Goal: Transaction & Acquisition: Obtain resource

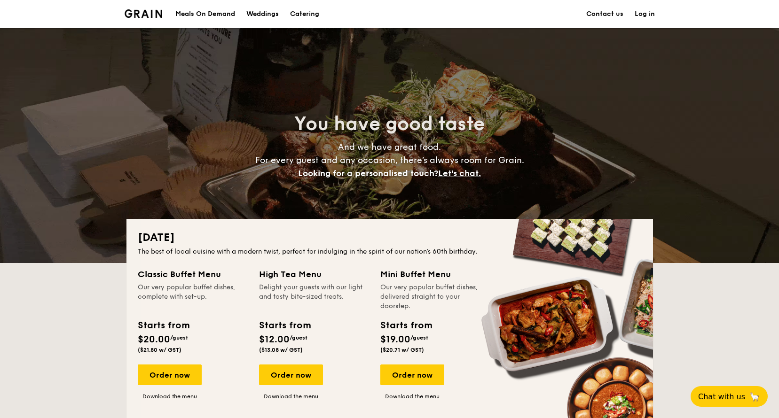
drag, startPoint x: 409, startPoint y: 283, endPoint x: 433, endPoint y: 284, distance: 23.5
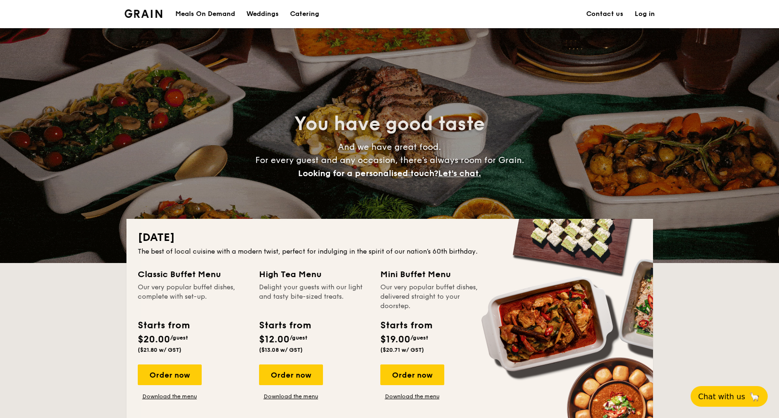
click at [433, 284] on div "Our very popular buffet dishes, delivered straight to your doorstep." at bounding box center [435, 297] width 110 height 28
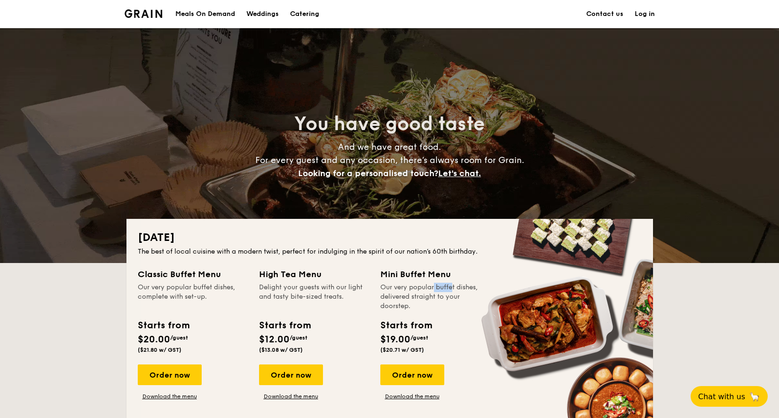
drag, startPoint x: 270, startPoint y: 277, endPoint x: 299, endPoint y: 275, distance: 29.2
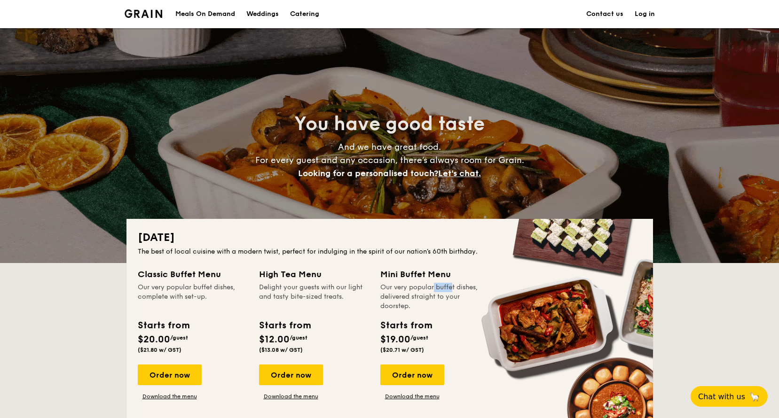
click at [299, 276] on div "High Tea Menu" at bounding box center [314, 274] width 110 height 13
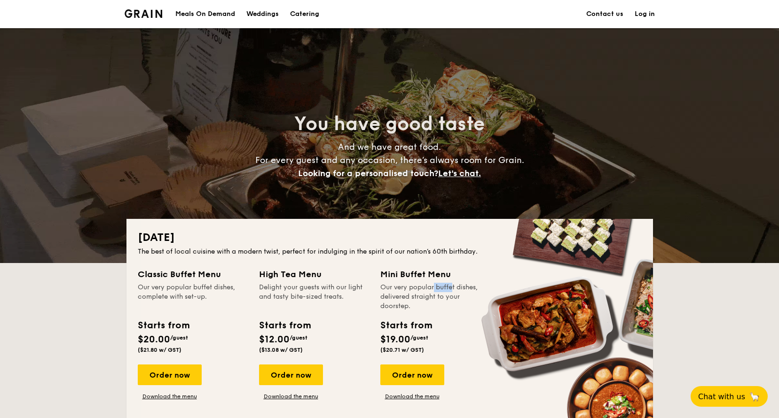
drag, startPoint x: 151, startPoint y: 273, endPoint x: 224, endPoint y: 277, distance: 73.0
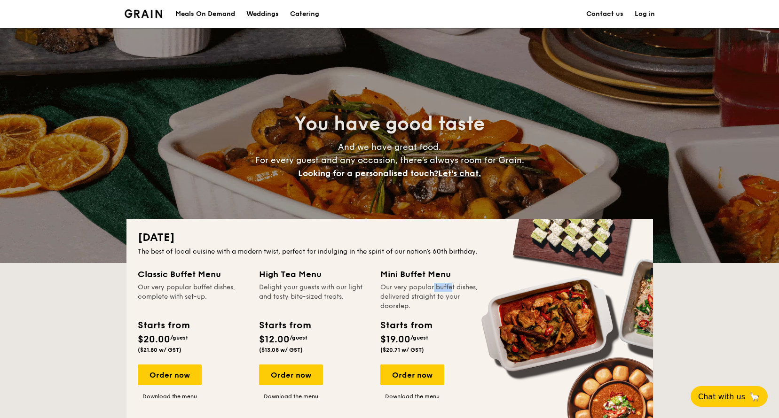
click at [224, 277] on div "Classic Buffet Menu" at bounding box center [193, 274] width 110 height 13
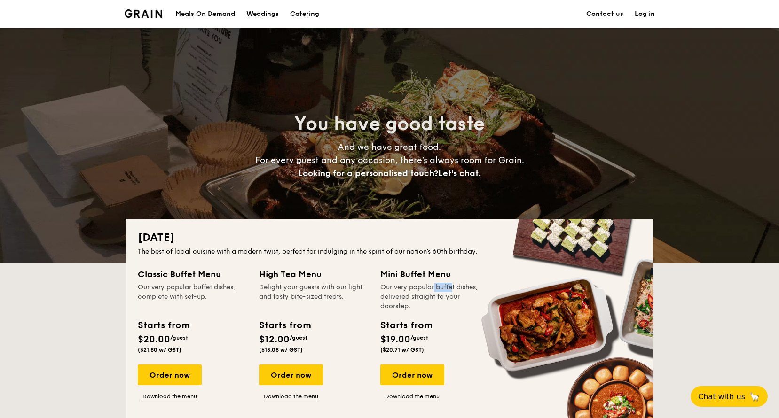
click at [224, 277] on div "Classic Buffet Menu" at bounding box center [193, 274] width 110 height 13
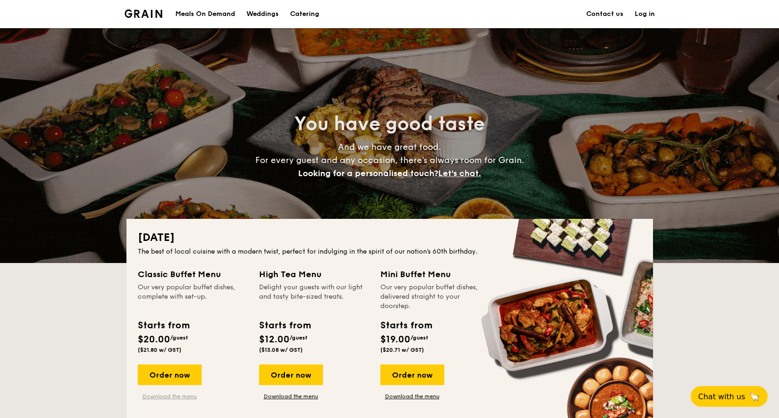
click at [183, 399] on link "Download the menu" at bounding box center [170, 397] width 64 height 8
click at [185, 399] on link "Download the menu" at bounding box center [170, 397] width 64 height 8
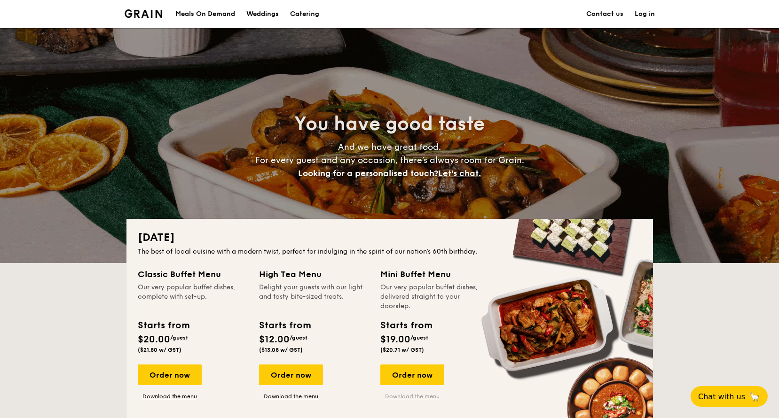
click at [413, 397] on link "Download the menu" at bounding box center [412, 397] width 64 height 8
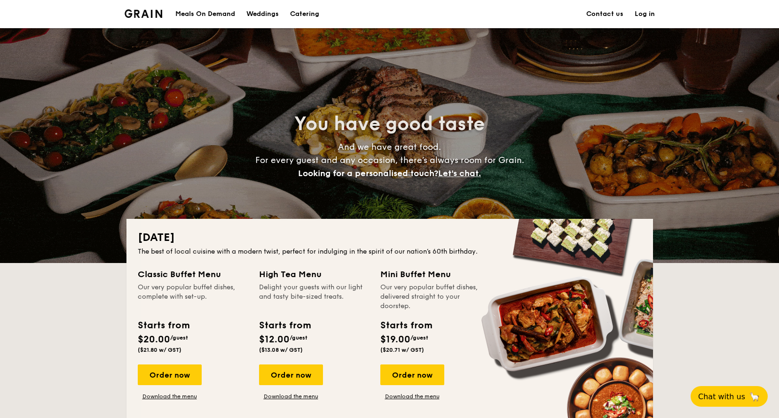
click at [37, 236] on div "You have good taste And we have great food. For every guest and any occasion, t…" at bounding box center [389, 145] width 779 height 235
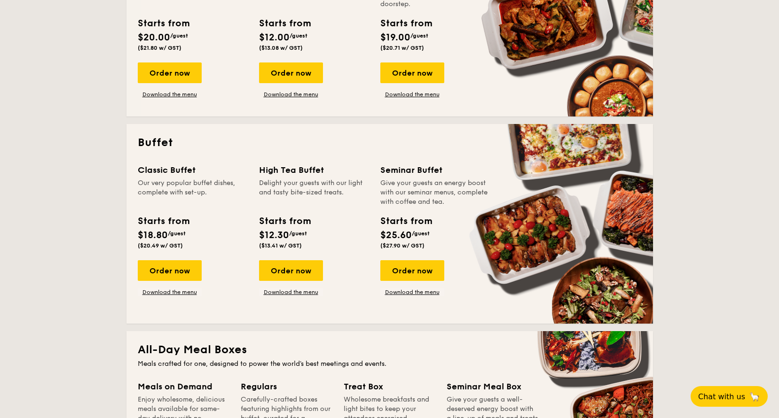
scroll to position [314, 0]
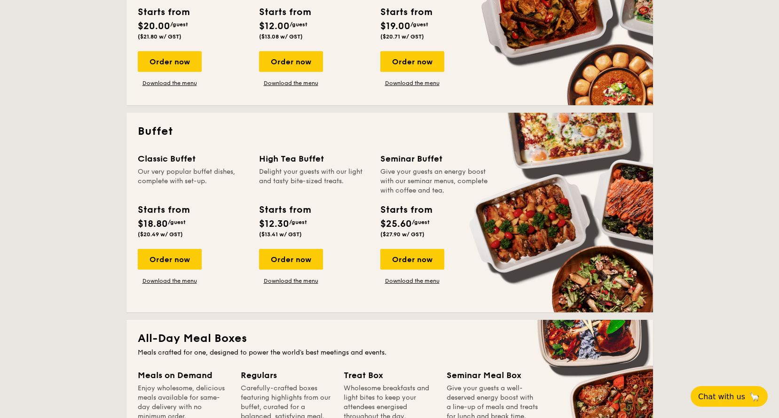
drag, startPoint x: 159, startPoint y: 166, endPoint x: 165, endPoint y: 165, distance: 6.4
click at [169, 164] on div "Classic Buffet Our very popular buffet dishes, complete with set-up." at bounding box center [193, 173] width 110 height 43
click at [169, 164] on div "Classic Buffet" at bounding box center [193, 158] width 110 height 13
click at [410, 168] on div "Seminar Buffet Give your guests an energy boost with our seminar menus, complet…" at bounding box center [435, 173] width 110 height 43
click at [410, 168] on div "Give your guests an energy boost with our seminar menus, complete with coffee a…" at bounding box center [435, 181] width 110 height 28
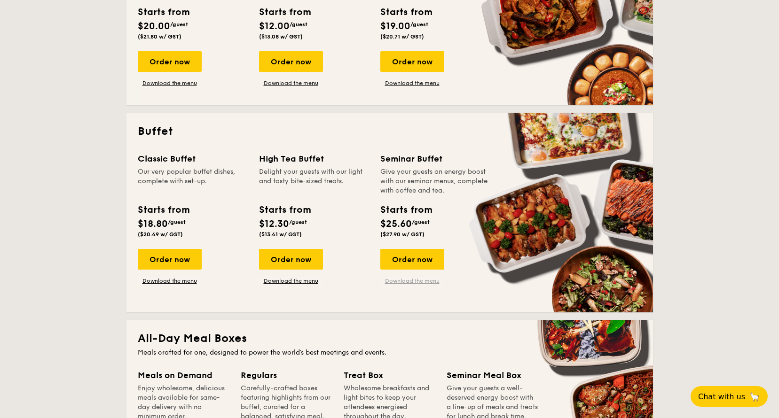
drag, startPoint x: 400, startPoint y: 286, endPoint x: 409, endPoint y: 281, distance: 10.3
click at [409, 281] on link "Download the menu" at bounding box center [412, 281] width 64 height 8
